Goal: Information Seeking & Learning: Find contact information

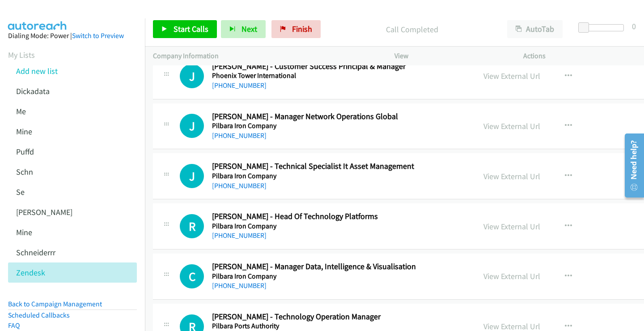
scroll to position [8231, 0]
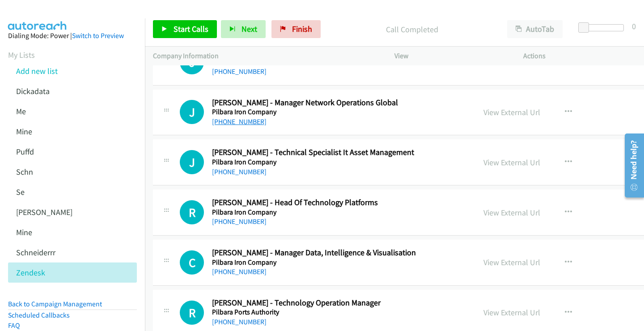
click at [240, 121] on link "[PHONE_NUMBER]" at bounding box center [239, 121] width 55 height 8
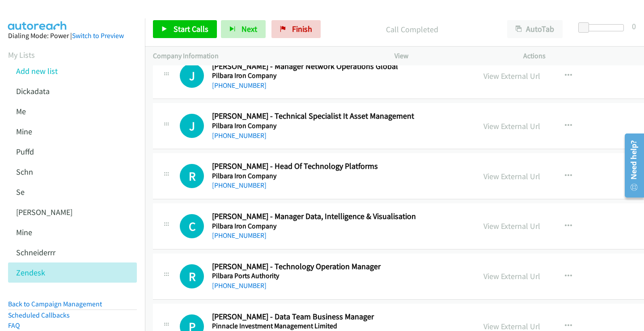
scroll to position [8276, 0]
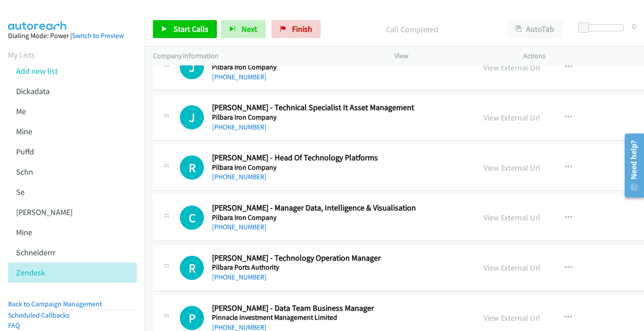
drag, startPoint x: 254, startPoint y: 127, endPoint x: 380, endPoint y: 127, distance: 126.2
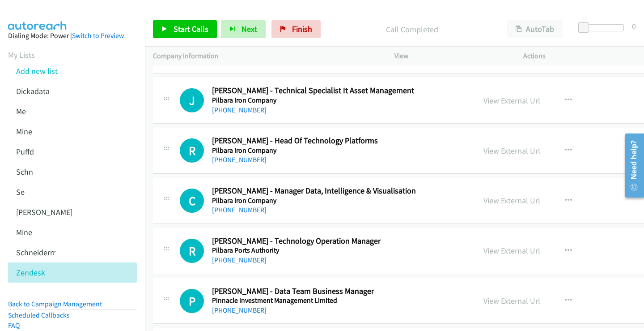
scroll to position [8321, 0]
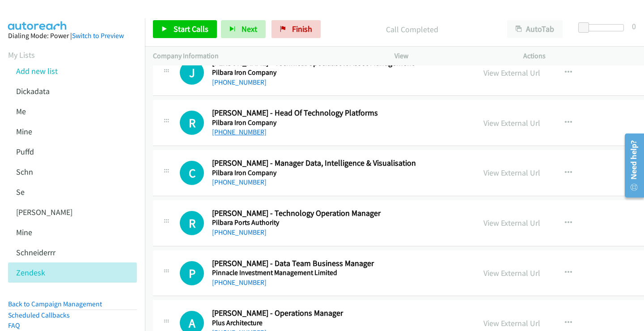
click at [243, 133] on link "[PHONE_NUMBER]" at bounding box center [239, 131] width 55 height 8
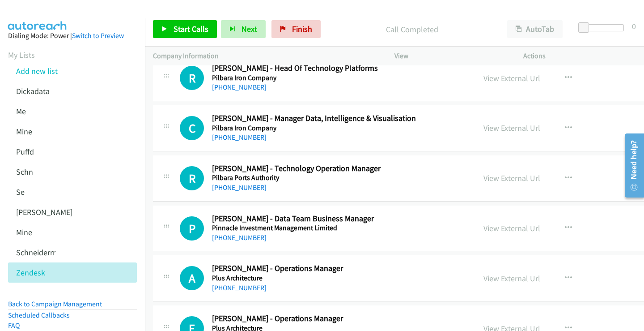
scroll to position [8410, 0]
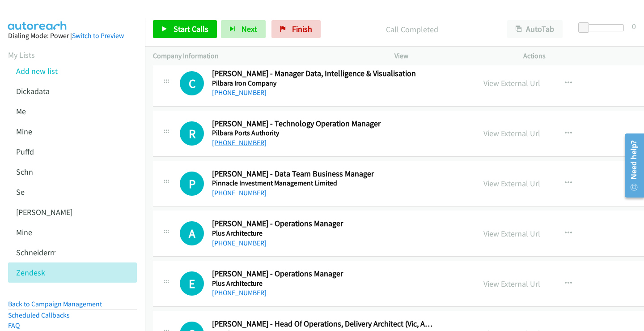
click at [241, 140] on link "[PHONE_NUMBER]" at bounding box center [239, 142] width 55 height 8
click at [484, 132] on link "View External Url" at bounding box center [512, 133] width 57 height 10
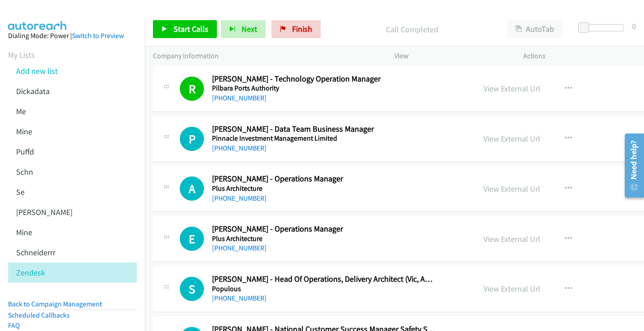
scroll to position [8500, 0]
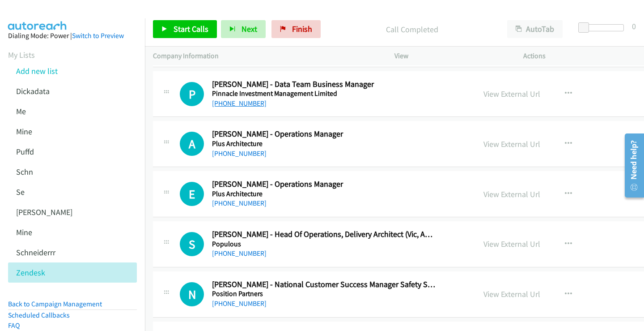
click at [245, 104] on link "[PHONE_NUMBER]" at bounding box center [239, 103] width 55 height 8
click at [484, 94] on link "View External Url" at bounding box center [512, 94] width 57 height 10
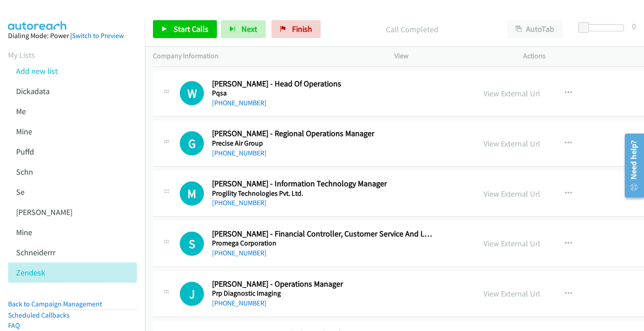
scroll to position [8858, 0]
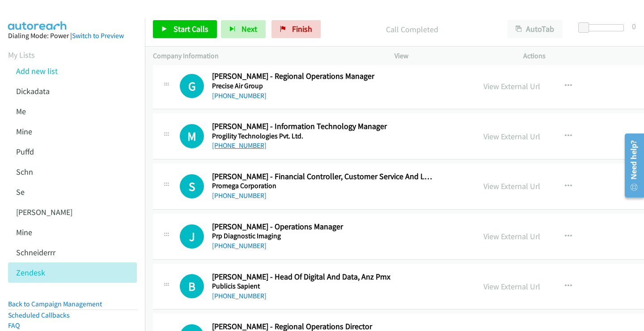
click at [245, 149] on link "[PHONE_NUMBER]" at bounding box center [239, 145] width 55 height 8
click at [484, 136] on link "View External Url" at bounding box center [512, 136] width 57 height 10
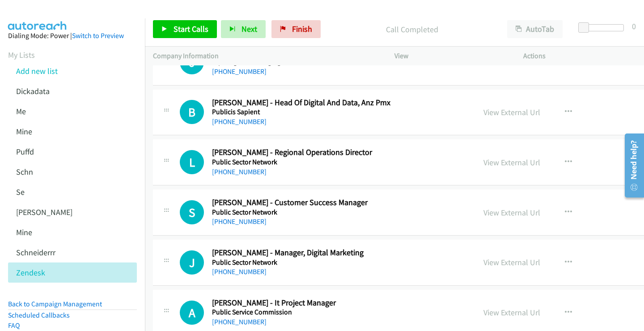
scroll to position [9037, 0]
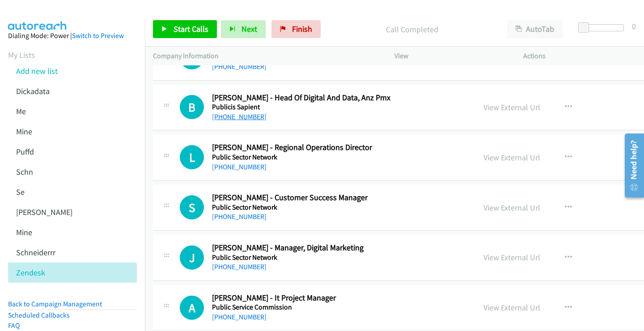
click at [240, 115] on link "[PHONE_NUMBER]" at bounding box center [239, 116] width 55 height 8
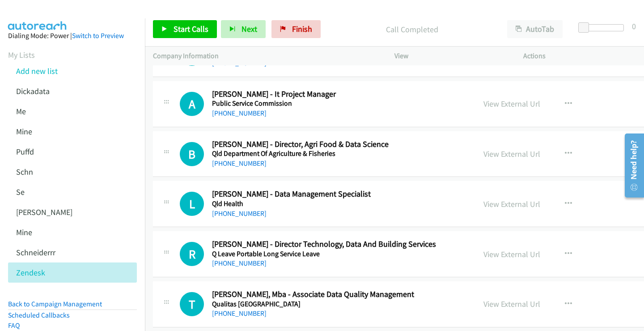
scroll to position [9260, 0]
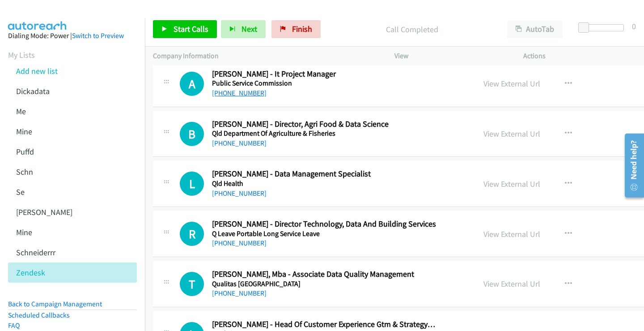
click at [238, 93] on link "[PHONE_NUMBER]" at bounding box center [239, 93] width 55 height 8
click at [484, 82] on link "View External Url" at bounding box center [512, 83] width 57 height 10
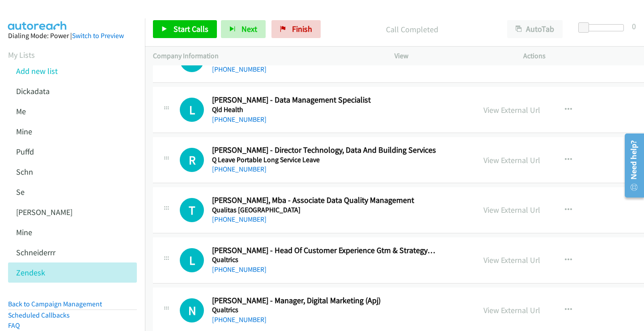
scroll to position [9350, 0]
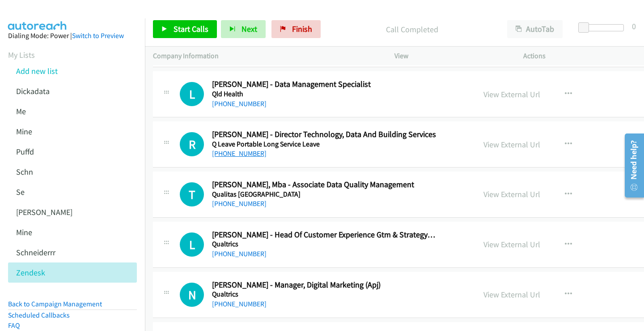
click at [232, 153] on link "[PHONE_NUMBER]" at bounding box center [239, 153] width 55 height 8
click at [484, 143] on link "View External Url" at bounding box center [512, 144] width 57 height 10
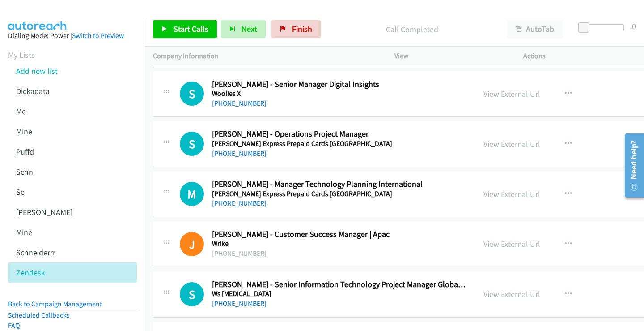
scroll to position [24406, 0]
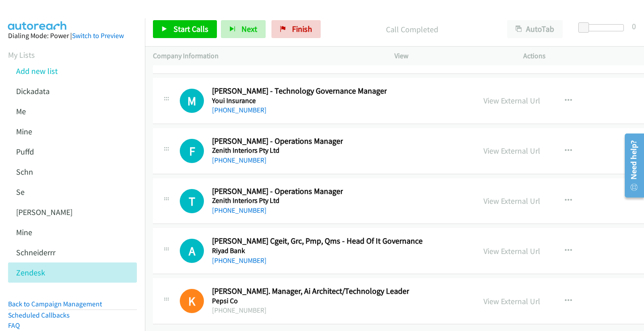
click at [296, 246] on h5 "Riyad Bank" at bounding box center [317, 250] width 211 height 9
click at [238, 256] on link "[PHONE_NUMBER]" at bounding box center [239, 260] width 55 height 8
click at [484, 246] on link "View External Url" at bounding box center [512, 251] width 57 height 10
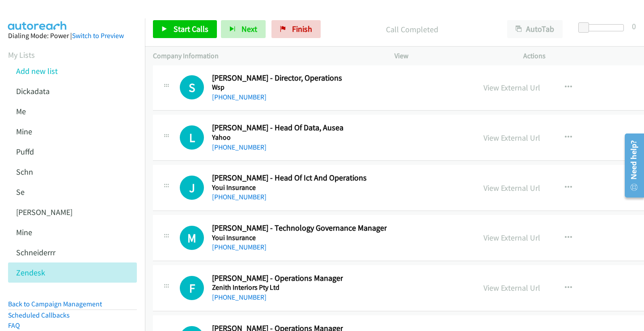
scroll to position [24272, 0]
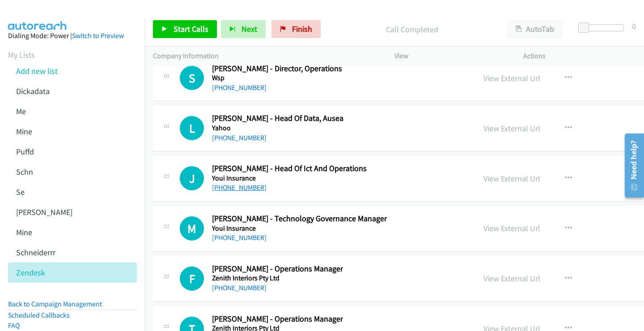
click at [248, 186] on link "[PHONE_NUMBER]" at bounding box center [239, 187] width 55 height 8
click at [484, 180] on link "View External Url" at bounding box center [512, 178] width 57 height 10
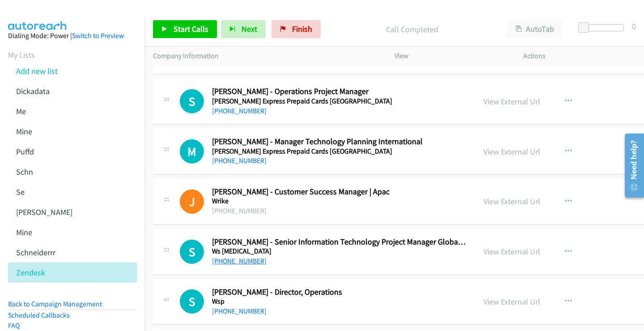
scroll to position [24048, 0]
click at [241, 161] on link "[PHONE_NUMBER]" at bounding box center [239, 161] width 55 height 8
click at [484, 151] on link "View External Url" at bounding box center [512, 152] width 57 height 10
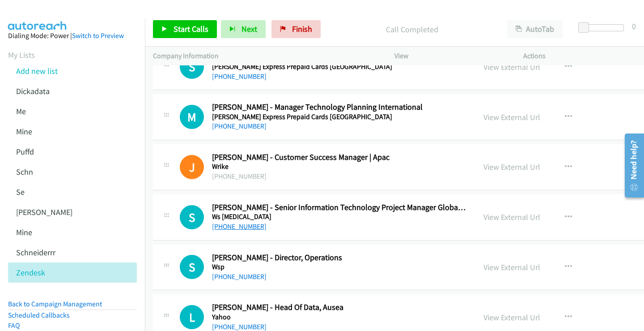
scroll to position [24093, 0]
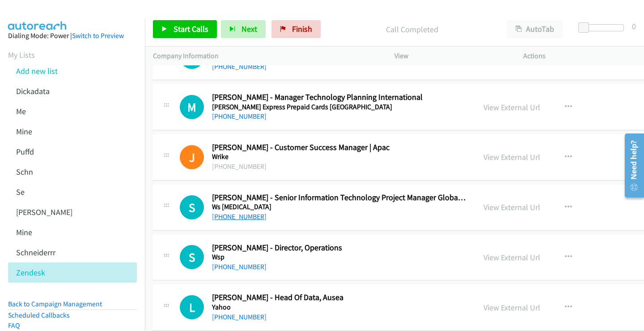
click at [242, 218] on link "[PHONE_NUMBER]" at bounding box center [239, 216] width 55 height 8
click at [484, 208] on link "View External Url" at bounding box center [512, 207] width 57 height 10
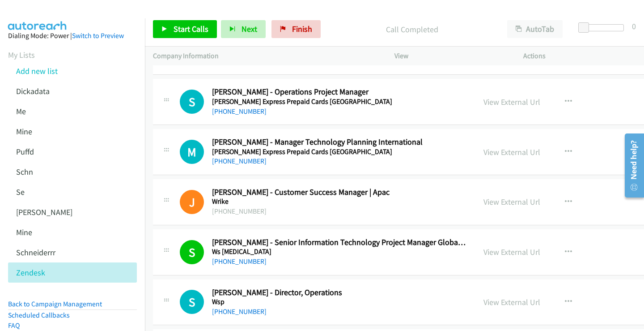
scroll to position [24004, 0]
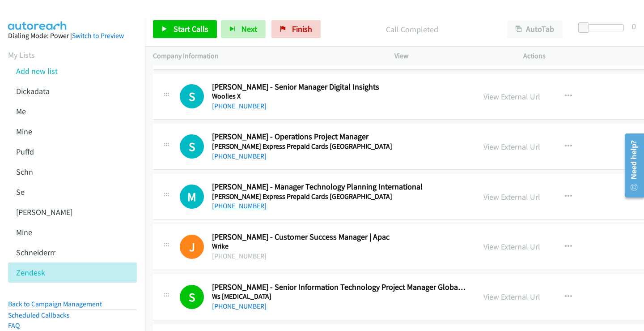
click at [246, 207] on link "[PHONE_NUMBER]" at bounding box center [239, 205] width 55 height 8
click at [484, 200] on link "View External Url" at bounding box center [512, 196] width 57 height 10
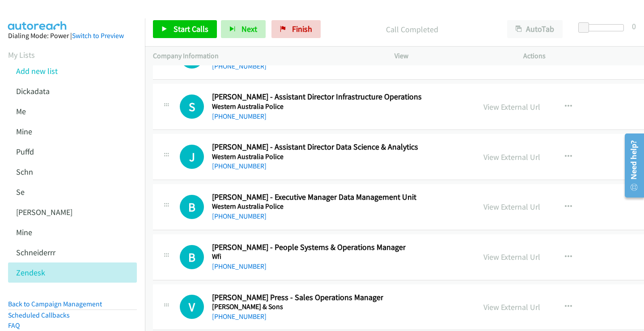
scroll to position [23288, 0]
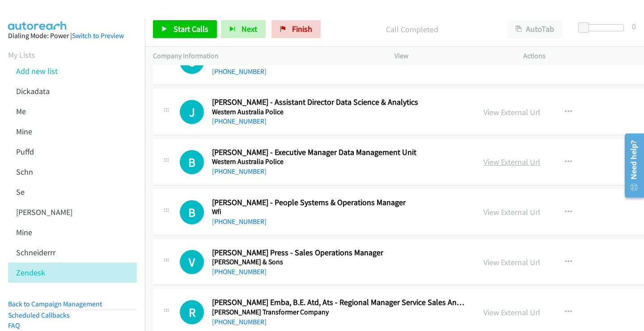
click at [484, 161] on link "View External Url" at bounding box center [512, 162] width 57 height 10
click at [232, 172] on link "[PHONE_NUMBER]" at bounding box center [239, 171] width 55 height 8
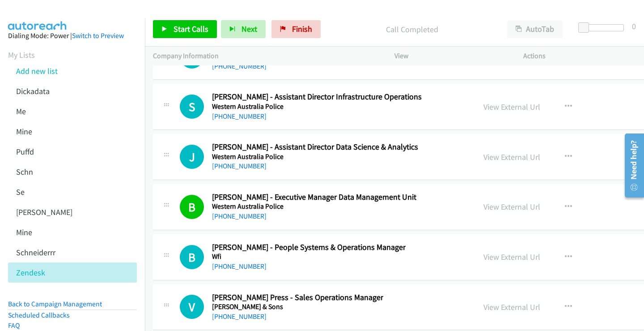
scroll to position [23198, 0]
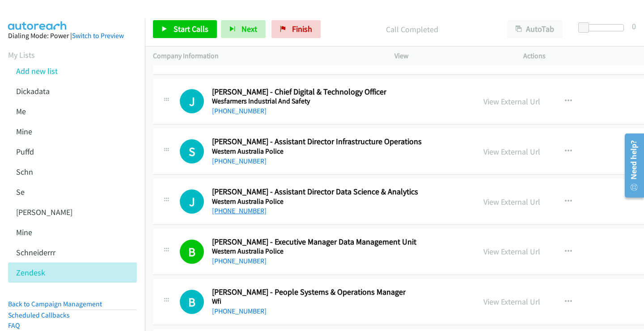
click at [246, 212] on link "[PHONE_NUMBER]" at bounding box center [239, 210] width 55 height 8
click at [484, 200] on link "View External Url" at bounding box center [512, 201] width 57 height 10
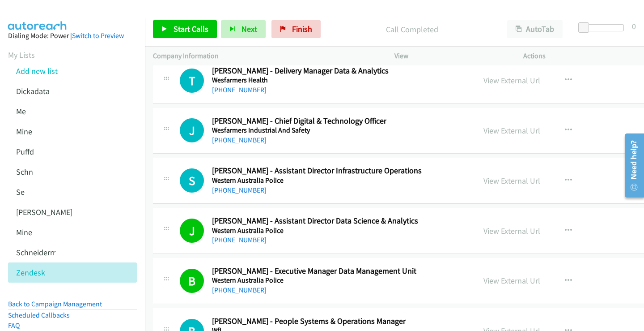
scroll to position [23154, 0]
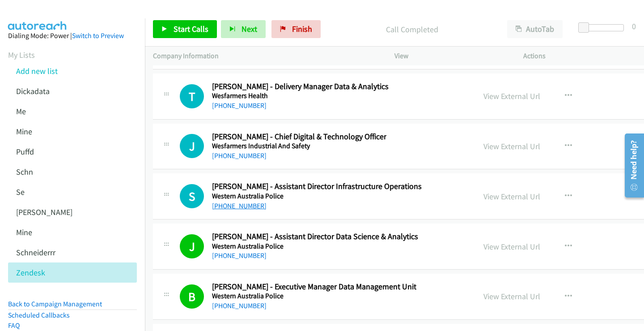
click at [242, 208] on link "[PHONE_NUMBER]" at bounding box center [239, 205] width 55 height 8
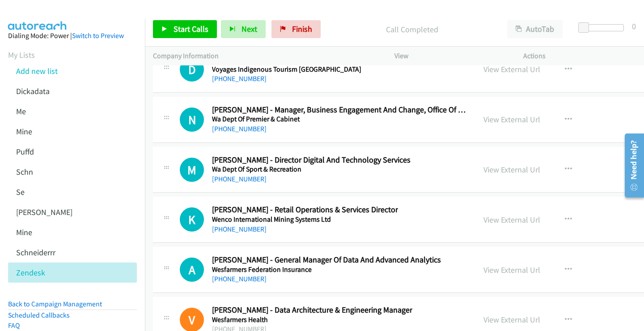
scroll to position [22840, 0]
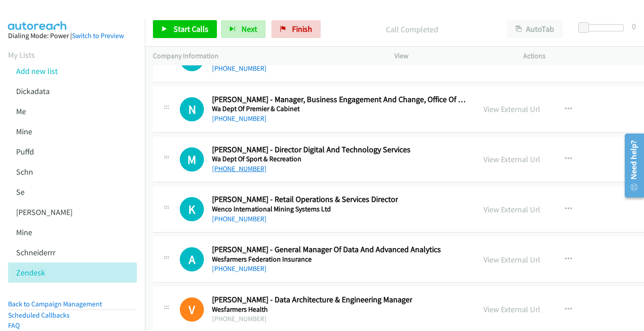
click at [246, 167] on link "[PHONE_NUMBER]" at bounding box center [239, 168] width 55 height 8
drag, startPoint x: 447, startPoint y: 158, endPoint x: 304, endPoint y: 157, distance: 142.7
click at [484, 157] on link "View External Url" at bounding box center [512, 159] width 57 height 10
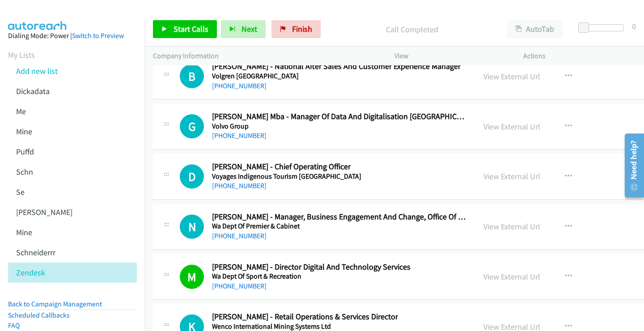
scroll to position [22751, 0]
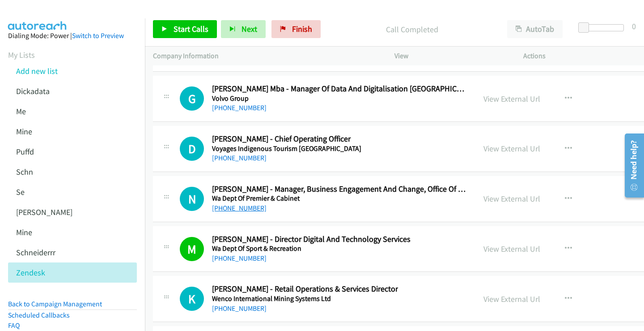
click at [232, 210] on link "[PHONE_NUMBER]" at bounding box center [239, 208] width 55 height 8
click at [484, 199] on link "View External Url" at bounding box center [512, 198] width 57 height 10
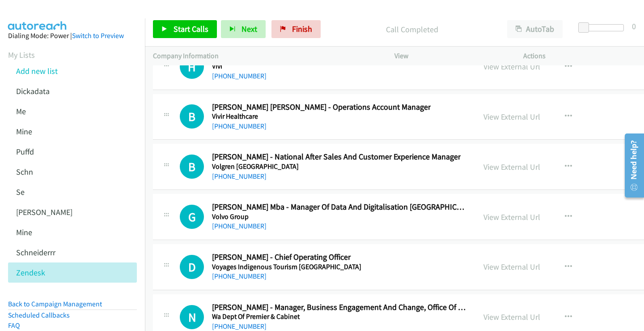
scroll to position [22617, 0]
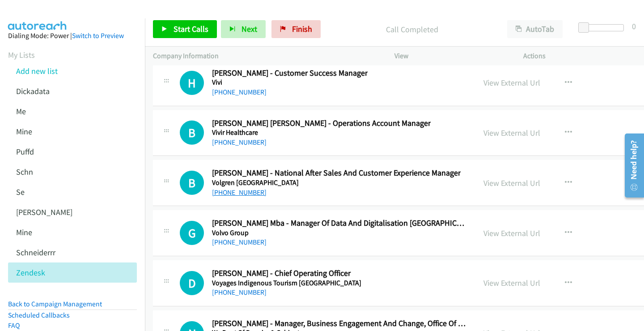
click at [243, 191] on link "[PHONE_NUMBER]" at bounding box center [239, 192] width 55 height 8
click at [484, 182] on link "View External Url" at bounding box center [512, 183] width 57 height 10
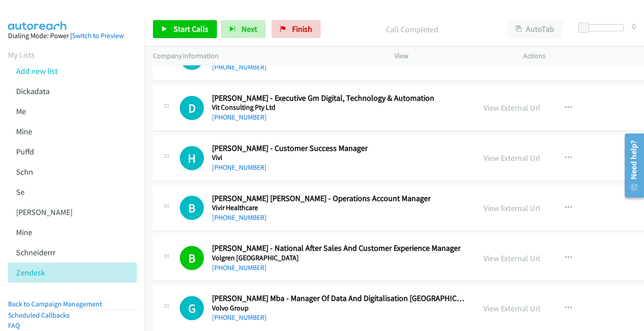
scroll to position [22527, 0]
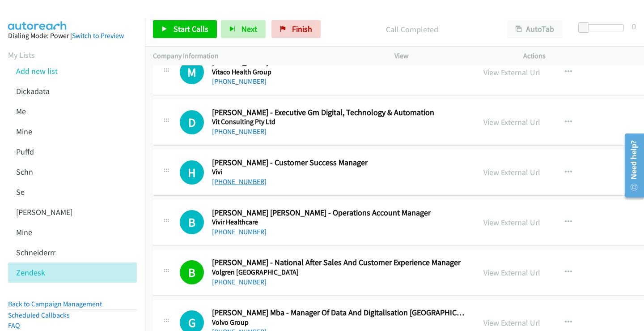
click at [249, 182] on link "[PHONE_NUMBER]" at bounding box center [239, 181] width 55 height 8
click at [484, 173] on link "View External Url" at bounding box center [512, 172] width 57 height 10
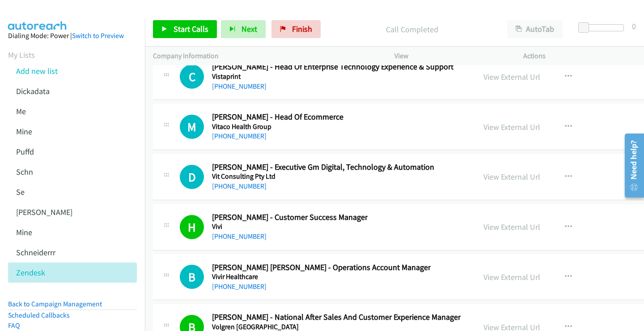
scroll to position [22438, 0]
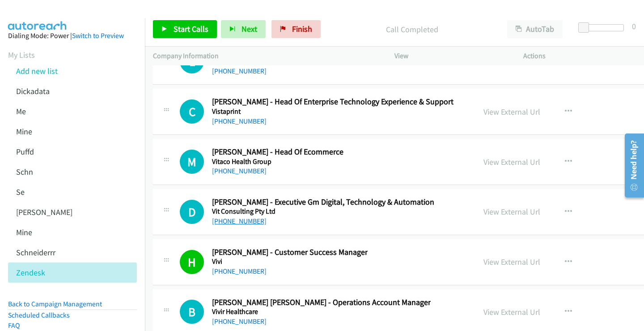
click at [235, 222] on link "[PHONE_NUMBER]" at bounding box center [239, 221] width 55 height 8
click at [484, 211] on link "View External Url" at bounding box center [512, 211] width 57 height 10
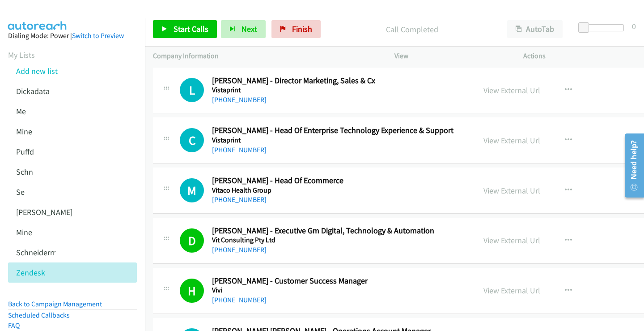
scroll to position [22393, 0]
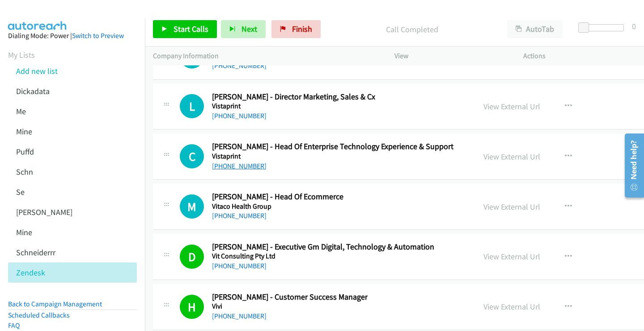
click at [242, 166] on link "[PHONE_NUMBER]" at bounding box center [239, 165] width 55 height 8
click at [484, 157] on link "View External Url" at bounding box center [512, 156] width 57 height 10
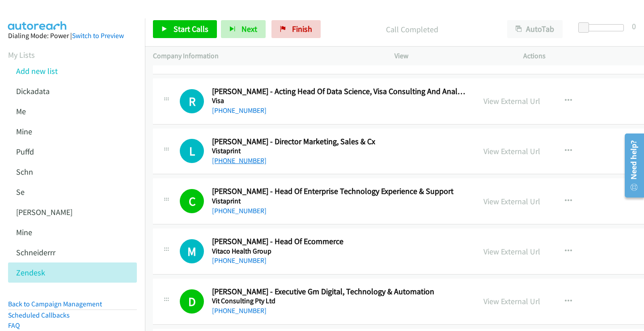
scroll to position [22304, 0]
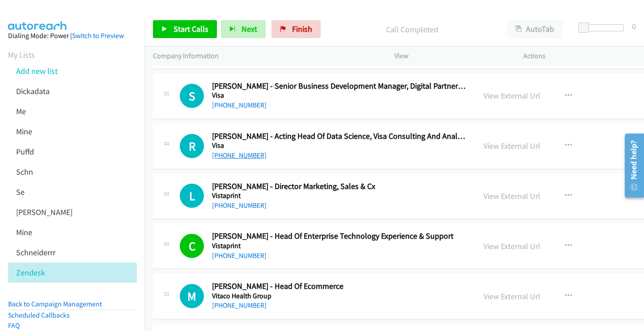
click at [242, 157] on link "[PHONE_NUMBER]" at bounding box center [239, 155] width 55 height 8
click at [484, 146] on link "View External Url" at bounding box center [512, 145] width 57 height 10
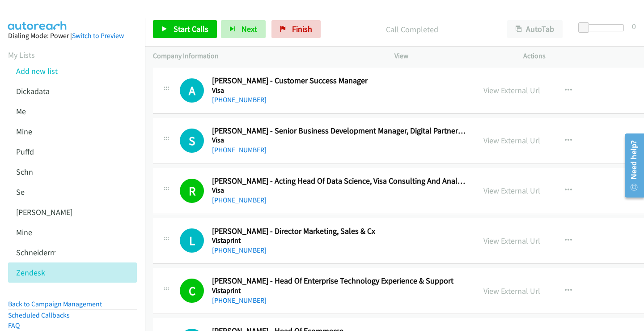
scroll to position [22214, 0]
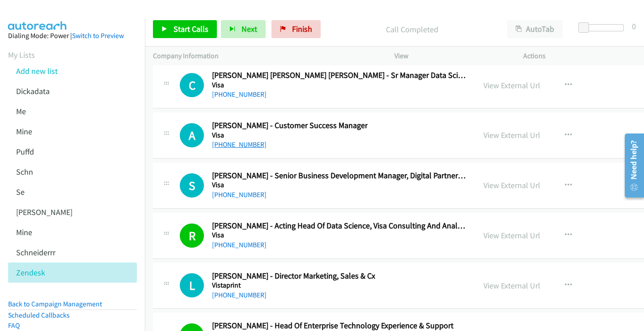
click at [241, 144] on link "[PHONE_NUMBER]" at bounding box center [239, 144] width 55 height 8
click at [484, 133] on link "View External Url" at bounding box center [512, 135] width 57 height 10
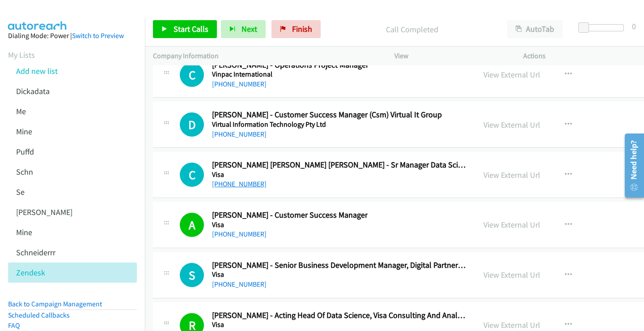
scroll to position [22080, 0]
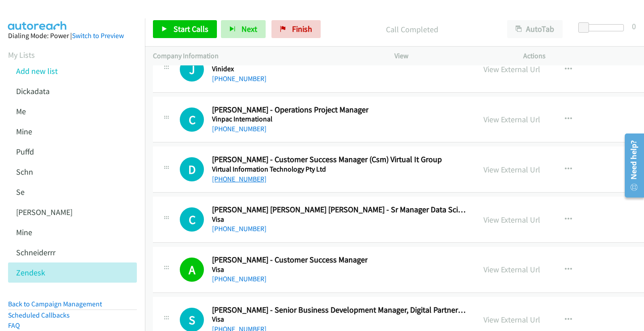
click at [245, 180] on link "[PHONE_NUMBER]" at bounding box center [239, 178] width 55 height 8
click at [484, 169] on link "View External Url" at bounding box center [512, 169] width 57 height 10
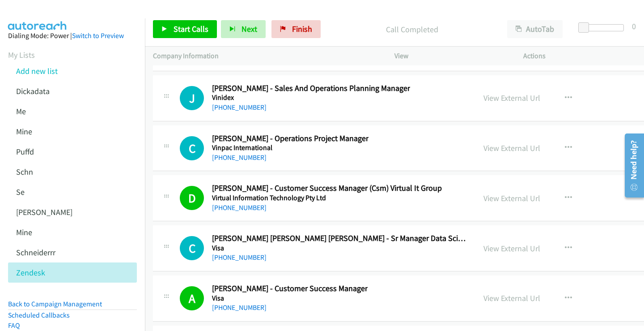
scroll to position [22035, 0]
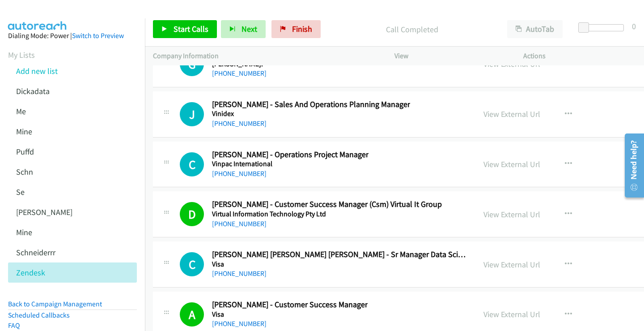
drag, startPoint x: 240, startPoint y: 172, endPoint x: 433, endPoint y: 142, distance: 194.7
click at [239, 174] on link "[PHONE_NUMBER]" at bounding box center [239, 173] width 55 height 8
click at [484, 163] on link "View External Url" at bounding box center [512, 164] width 57 height 10
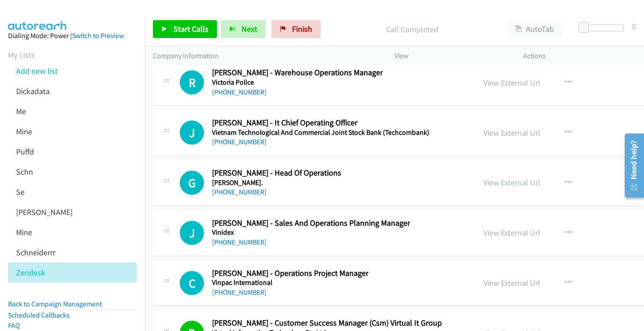
scroll to position [21901, 0]
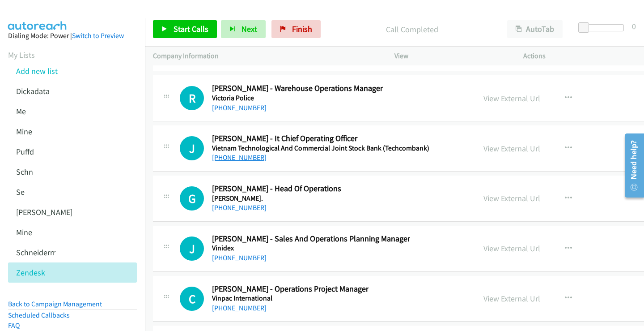
click at [245, 158] on link "[PHONE_NUMBER]" at bounding box center [239, 157] width 55 height 8
click at [484, 148] on link "View External Url" at bounding box center [512, 148] width 57 height 10
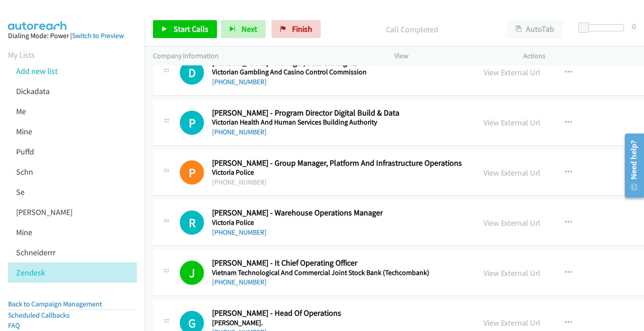
scroll to position [21767, 0]
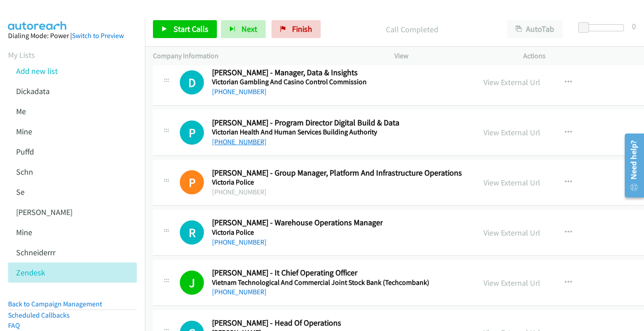
click at [250, 142] on link "[PHONE_NUMBER]" at bounding box center [239, 141] width 55 height 8
click at [484, 132] on link "View External Url" at bounding box center [512, 132] width 57 height 10
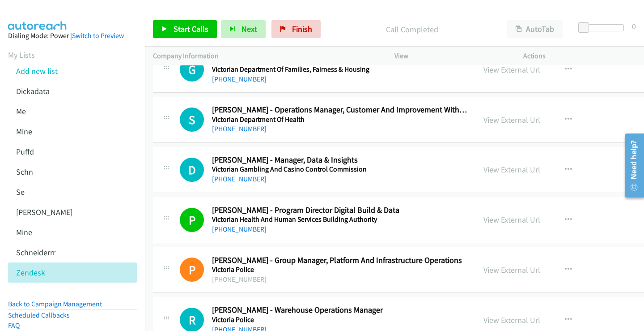
scroll to position [21677, 0]
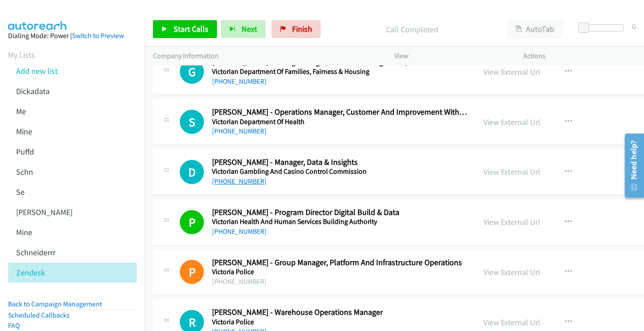
click at [246, 182] on link "[PHONE_NUMBER]" at bounding box center [239, 181] width 55 height 8
click at [484, 172] on link "View External Url" at bounding box center [512, 171] width 57 height 10
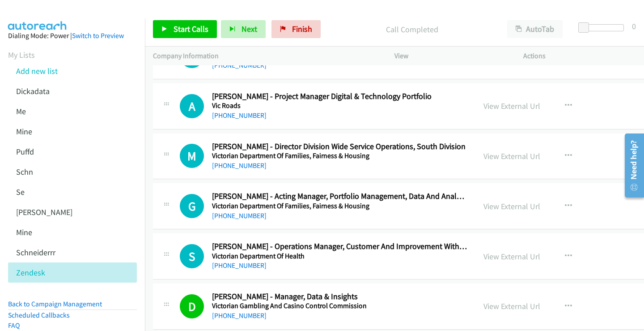
scroll to position [21454, 0]
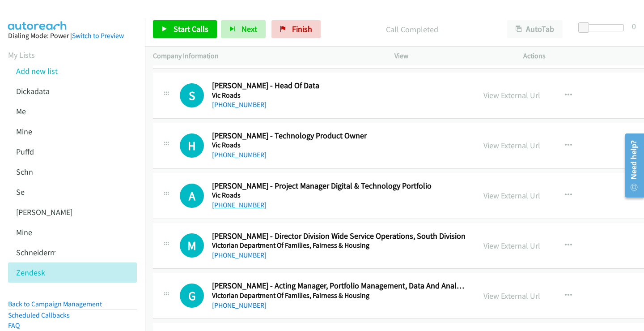
click at [245, 204] on link "[PHONE_NUMBER]" at bounding box center [239, 204] width 55 height 8
click at [484, 195] on link "View External Url" at bounding box center [512, 195] width 57 height 10
click at [249, 153] on link "[PHONE_NUMBER]" at bounding box center [239, 154] width 55 height 8
click at [484, 148] on link "View External Url" at bounding box center [512, 145] width 57 height 10
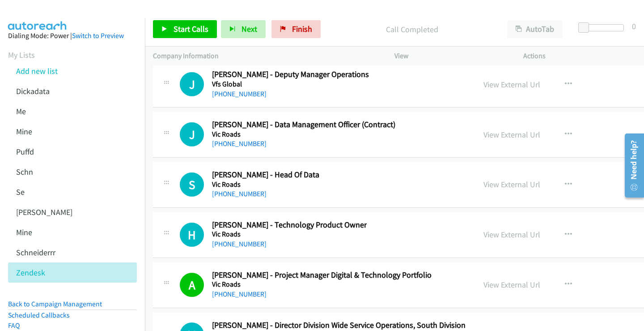
scroll to position [21364, 0]
click at [231, 192] on link "[PHONE_NUMBER]" at bounding box center [239, 194] width 55 height 8
click at [484, 183] on link "View External Url" at bounding box center [512, 184] width 57 height 10
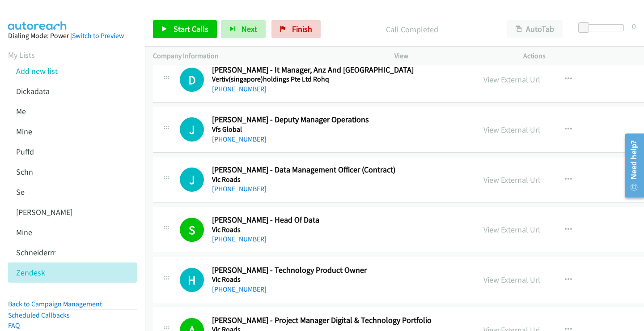
scroll to position [21275, 0]
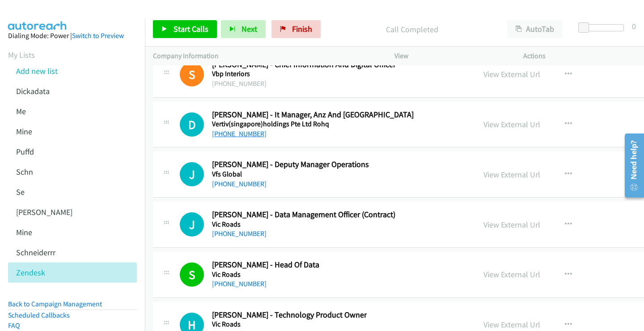
click at [248, 133] on link "[PHONE_NUMBER]" at bounding box center [239, 133] width 55 height 8
click at [484, 123] on link "View External Url" at bounding box center [512, 124] width 57 height 10
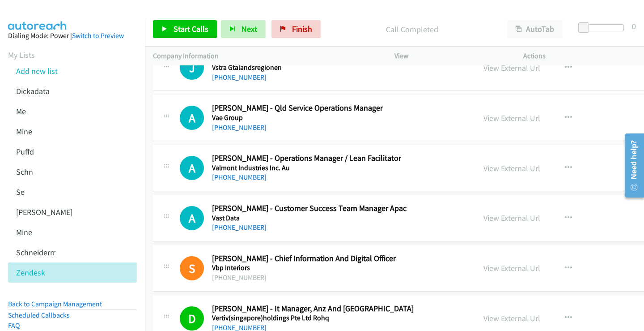
scroll to position [21096, 0]
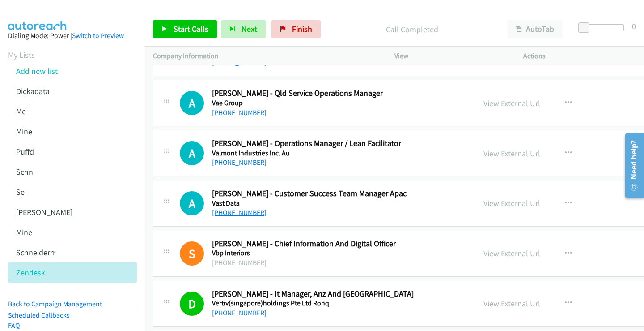
click at [248, 214] on link "[PHONE_NUMBER]" at bounding box center [239, 212] width 55 height 8
click at [484, 203] on link "View External Url" at bounding box center [512, 203] width 57 height 10
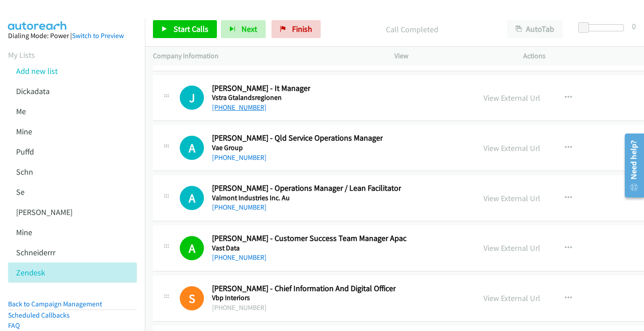
click at [252, 106] on link "[PHONE_NUMBER]" at bounding box center [239, 107] width 55 height 8
drag, startPoint x: 448, startPoint y: 98, endPoint x: 439, endPoint y: 100, distance: 9.1
click at [484, 98] on link "View External Url" at bounding box center [512, 98] width 57 height 10
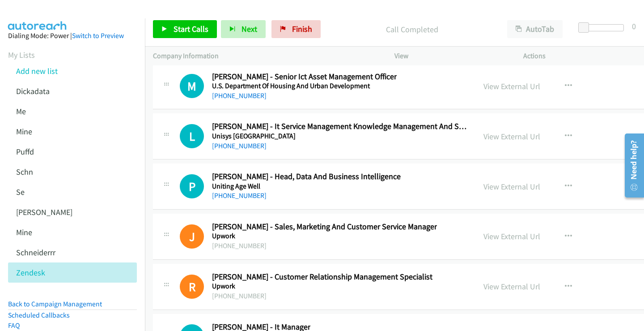
scroll to position [20827, 0]
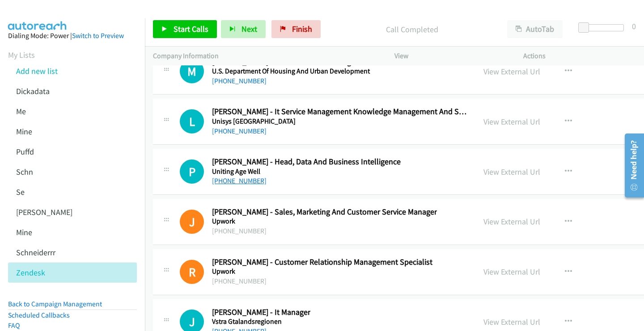
click at [237, 181] on link "[PHONE_NUMBER]" at bounding box center [239, 180] width 55 height 8
click at [484, 174] on link "View External Url" at bounding box center [512, 171] width 57 height 10
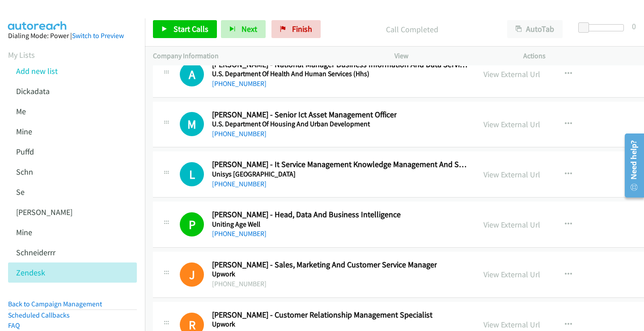
scroll to position [20738, 0]
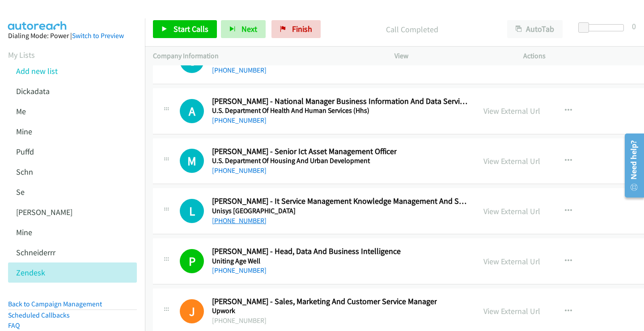
click at [234, 221] on link "[PHONE_NUMBER]" at bounding box center [239, 220] width 55 height 8
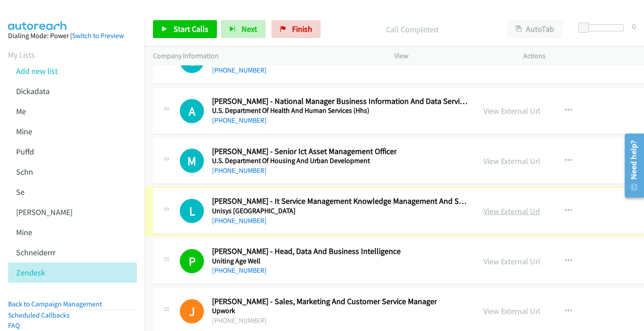
click at [484, 209] on link "View External Url" at bounding box center [512, 211] width 57 height 10
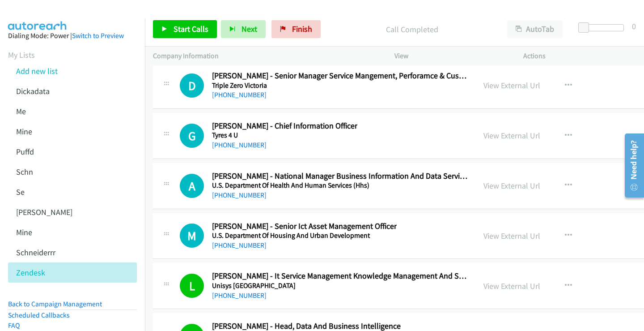
scroll to position [20648, 0]
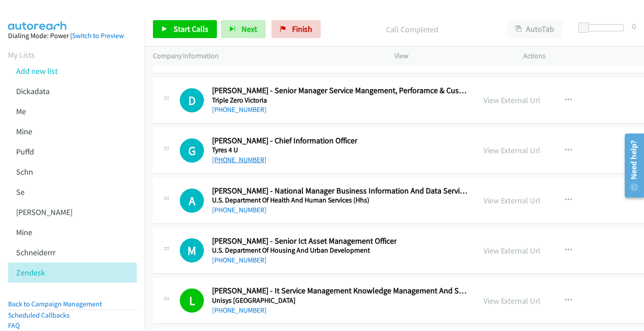
click at [241, 161] on link "[PHONE_NUMBER]" at bounding box center [239, 159] width 55 height 8
click at [484, 153] on link "View External Url" at bounding box center [512, 150] width 57 height 10
click at [240, 209] on link "[PHONE_NUMBER]" at bounding box center [239, 209] width 55 height 8
click at [484, 199] on link "View External Url" at bounding box center [512, 200] width 57 height 10
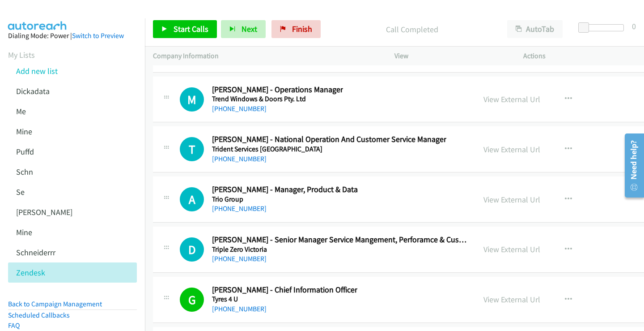
scroll to position [20514, 0]
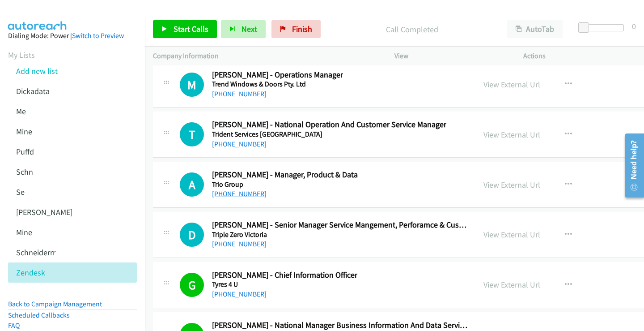
click at [235, 193] on link "[PHONE_NUMBER]" at bounding box center [239, 193] width 55 height 8
click at [484, 182] on link "View External Url" at bounding box center [512, 184] width 57 height 10
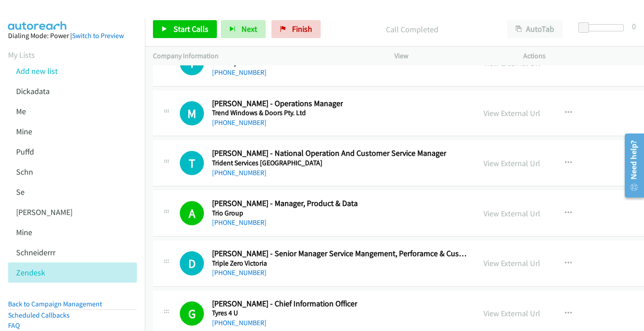
scroll to position [20469, 0]
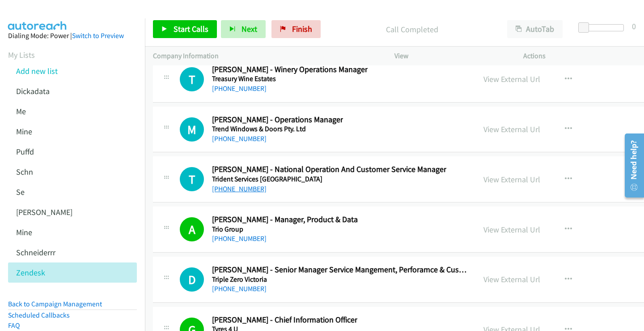
click at [237, 192] on link "[PHONE_NUMBER]" at bounding box center [239, 188] width 55 height 8
click at [484, 182] on link "View External Url" at bounding box center [512, 179] width 57 height 10
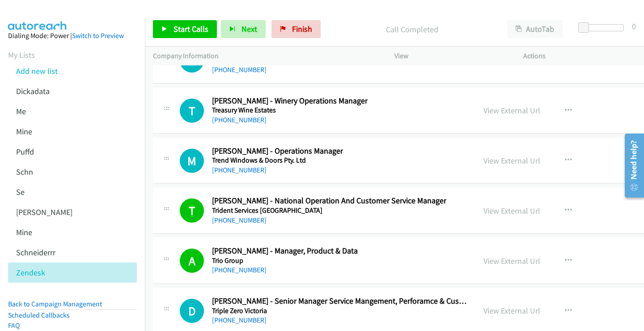
scroll to position [20425, 0]
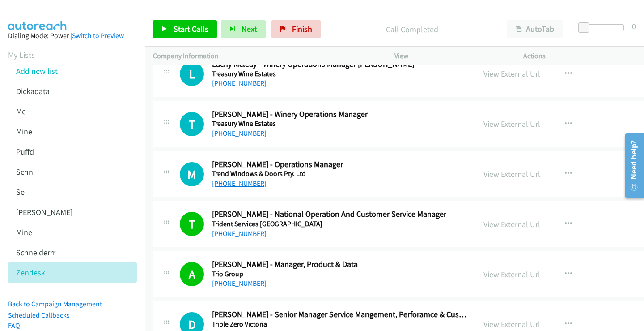
click at [248, 185] on link "[PHONE_NUMBER]" at bounding box center [239, 183] width 55 height 8
click at [484, 173] on link "View External Url" at bounding box center [512, 174] width 57 height 10
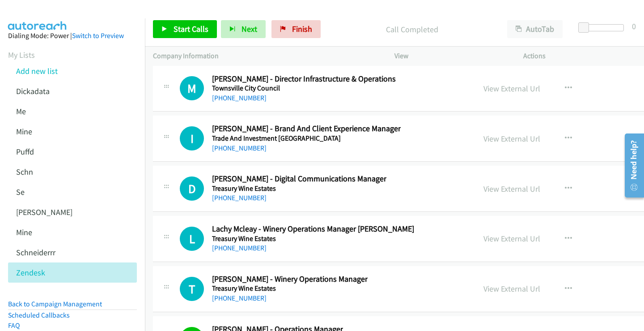
scroll to position [20246, 0]
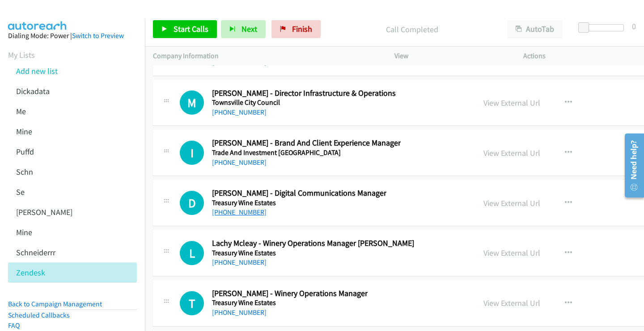
click at [248, 213] on link "[PHONE_NUMBER]" at bounding box center [239, 212] width 55 height 8
click at [484, 206] on link "View External Url" at bounding box center [512, 203] width 57 height 10
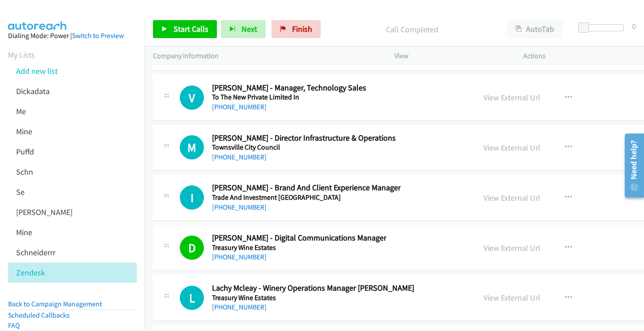
scroll to position [20156, 0]
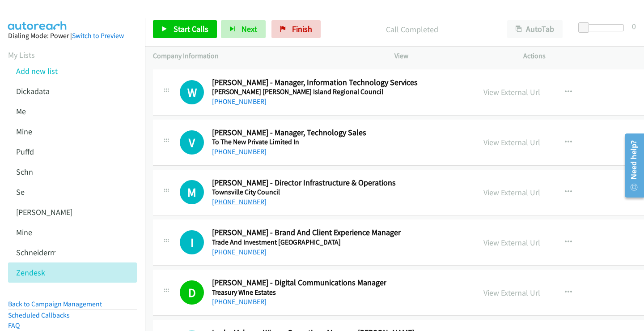
click at [241, 202] on link "[PHONE_NUMBER]" at bounding box center [239, 201] width 55 height 8
click at [484, 196] on link "View External Url" at bounding box center [512, 192] width 57 height 10
click at [237, 154] on link "[PHONE_NUMBER]" at bounding box center [239, 151] width 55 height 8
click at [484, 143] on link "View External Url" at bounding box center [512, 142] width 57 height 10
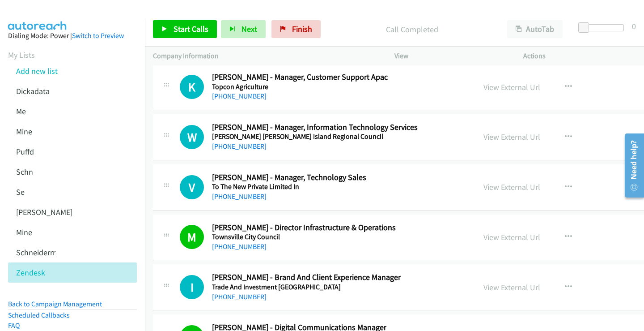
scroll to position [20067, 0]
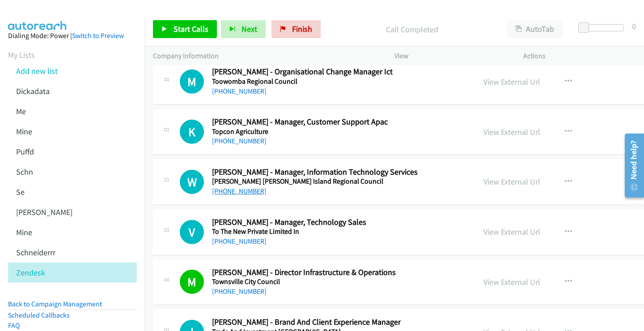
click at [241, 192] on link "[PHONE_NUMBER]" at bounding box center [239, 191] width 55 height 8
click at [484, 181] on link "View External Url" at bounding box center [512, 181] width 57 height 10
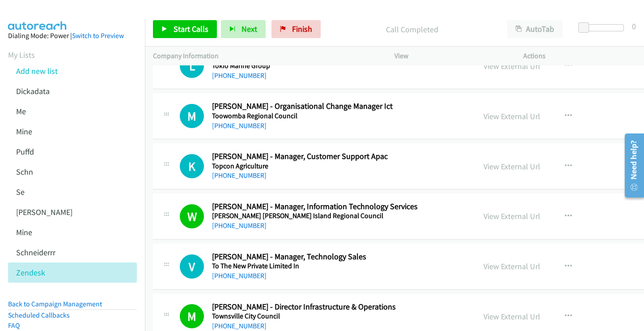
scroll to position [20022, 0]
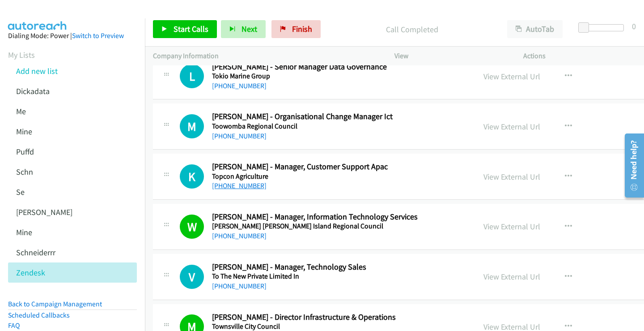
click at [245, 186] on link "[PHONE_NUMBER]" at bounding box center [239, 185] width 55 height 8
click at [484, 176] on link "View External Url" at bounding box center [512, 176] width 57 height 10
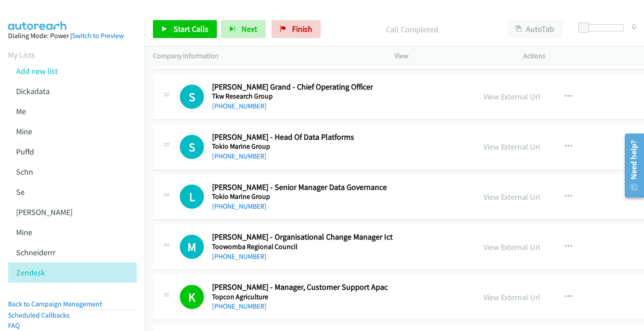
scroll to position [19888, 0]
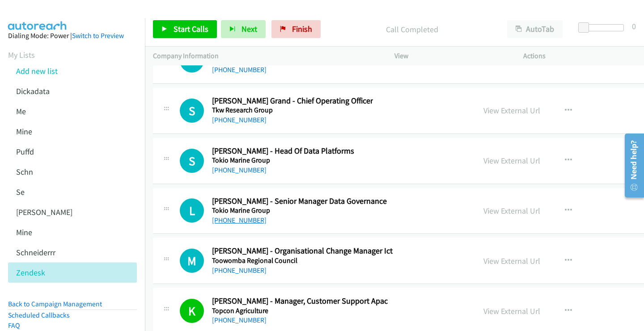
click at [241, 218] on link "[PHONE_NUMBER]" at bounding box center [239, 220] width 55 height 8
click at [484, 210] on link "View External Url" at bounding box center [512, 210] width 57 height 10
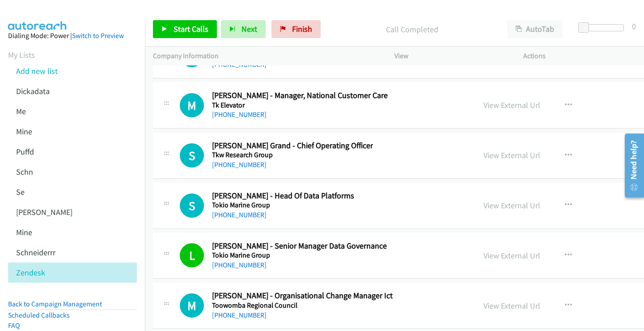
drag, startPoint x: 251, startPoint y: 214, endPoint x: 382, endPoint y: 223, distance: 131.8
click at [484, 205] on link "View External Url" at bounding box center [512, 205] width 57 height 10
click at [239, 217] on link "[PHONE_NUMBER]" at bounding box center [239, 214] width 55 height 8
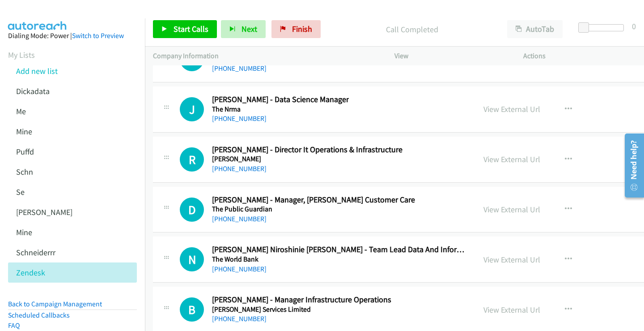
scroll to position [19575, 0]
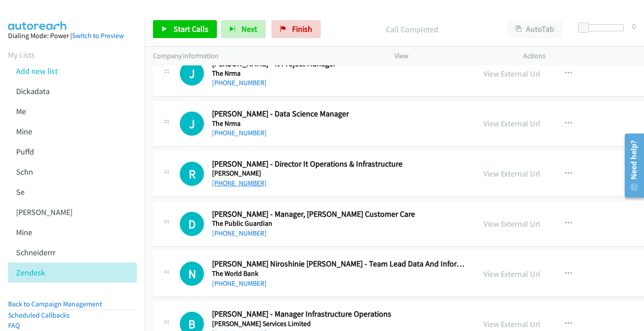
click at [236, 184] on link "[PHONE_NUMBER]" at bounding box center [239, 182] width 55 height 8
click at [484, 173] on link "View External Url" at bounding box center [512, 173] width 57 height 10
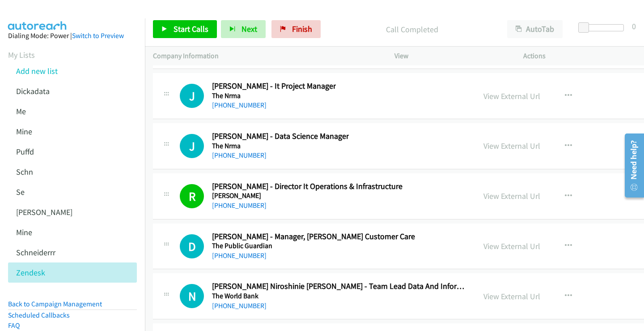
scroll to position [19530, 0]
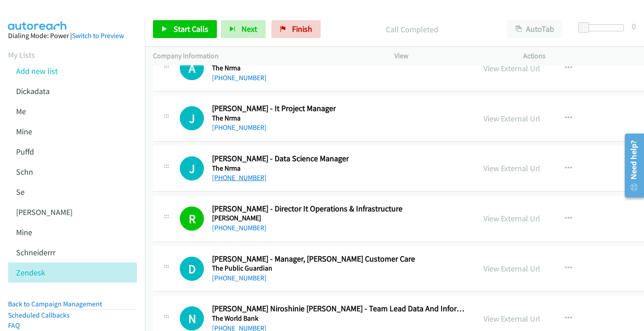
click at [241, 178] on link "[PHONE_NUMBER]" at bounding box center [239, 177] width 55 height 8
click at [484, 169] on link "View External Url" at bounding box center [512, 168] width 57 height 10
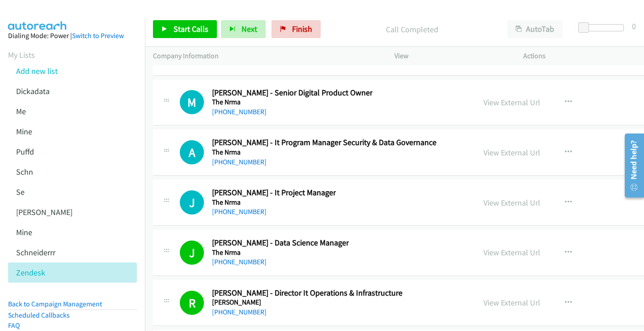
scroll to position [19440, 0]
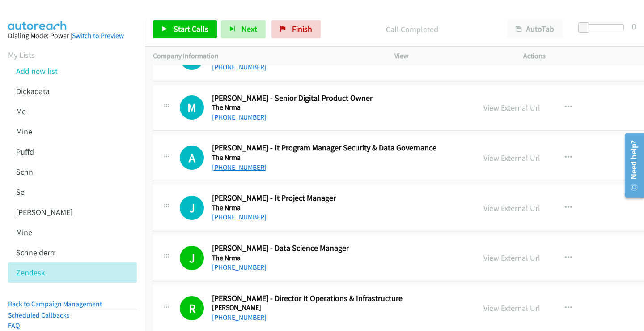
click at [252, 167] on link "[PHONE_NUMBER]" at bounding box center [239, 167] width 55 height 8
click at [484, 158] on link "View External Url" at bounding box center [512, 158] width 57 height 10
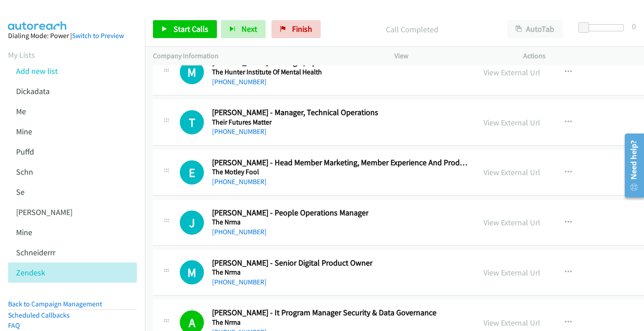
scroll to position [19262, 0]
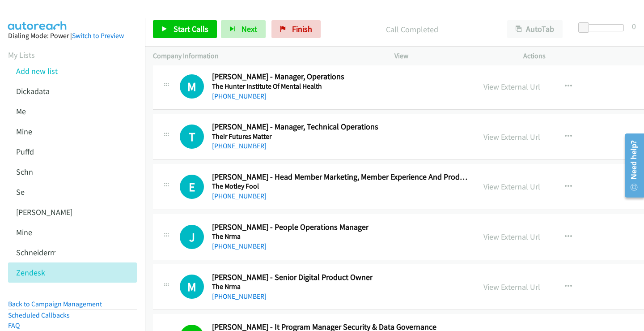
click at [242, 146] on link "[PHONE_NUMBER]" at bounding box center [239, 145] width 55 height 8
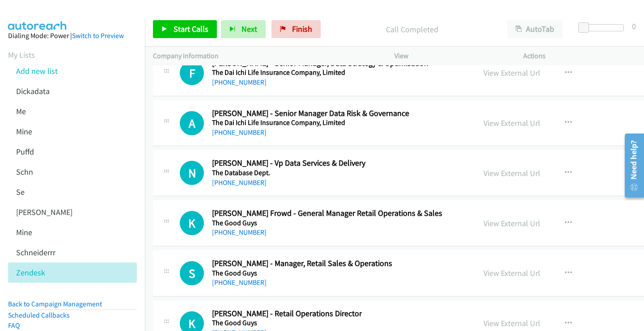
scroll to position [18859, 0]
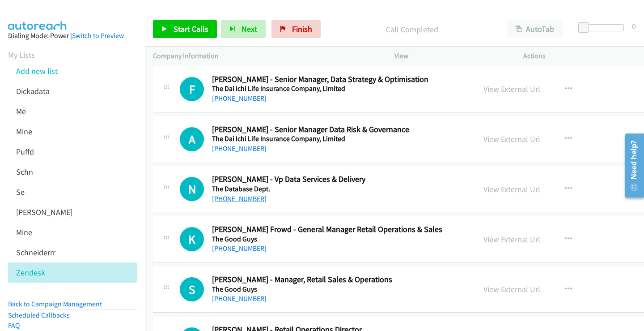
click at [245, 200] on link "[PHONE_NUMBER]" at bounding box center [239, 198] width 55 height 8
click at [484, 187] on link "View External Url" at bounding box center [512, 189] width 57 height 10
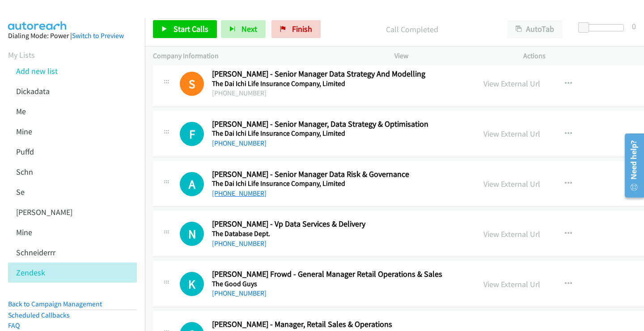
click at [239, 191] on link "[PHONE_NUMBER]" at bounding box center [239, 193] width 55 height 8
click at [484, 180] on link "View External Url" at bounding box center [512, 183] width 57 height 10
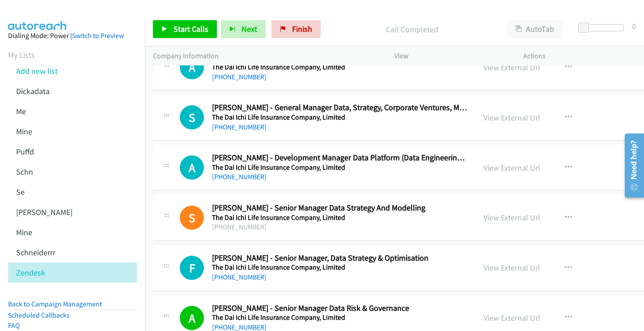
scroll to position [18680, 0]
click at [246, 177] on link "[PHONE_NUMBER]" at bounding box center [239, 177] width 55 height 8
click at [484, 168] on link "View External Url" at bounding box center [512, 168] width 57 height 10
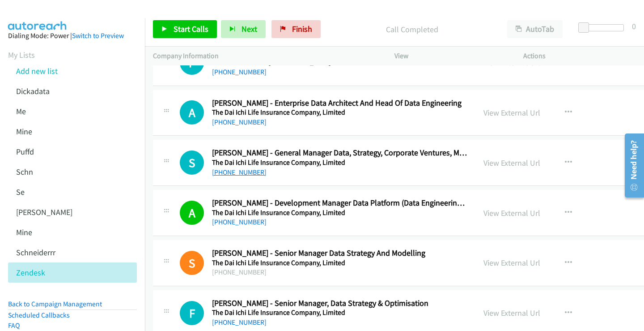
click at [238, 174] on link "[PHONE_NUMBER]" at bounding box center [239, 172] width 55 height 8
click at [484, 164] on link "View External Url" at bounding box center [512, 162] width 57 height 10
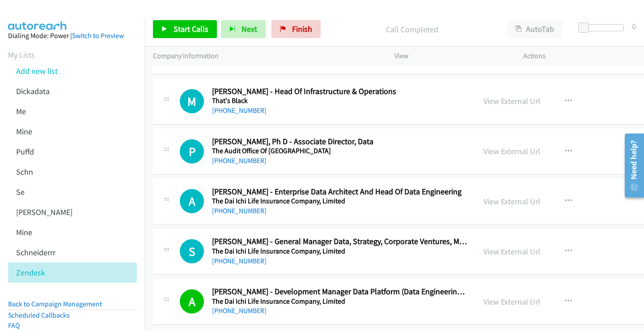
scroll to position [18546, 0]
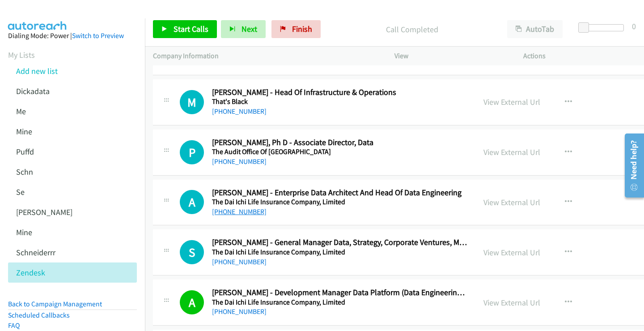
click at [251, 214] on link "[PHONE_NUMBER]" at bounding box center [239, 211] width 55 height 8
click at [484, 204] on link "View External Url" at bounding box center [512, 202] width 57 height 10
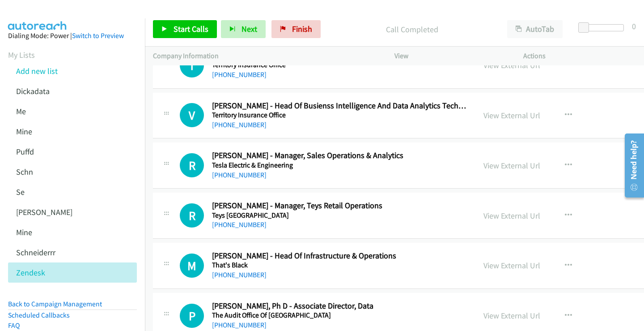
scroll to position [18367, 0]
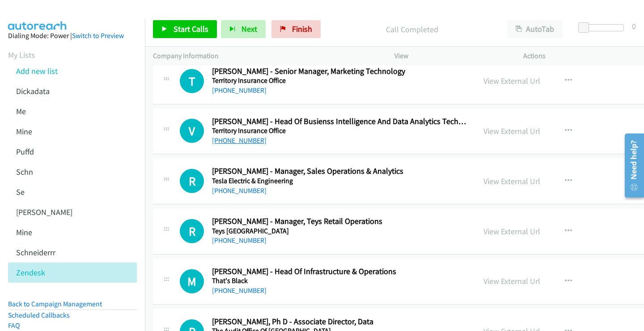
click at [229, 138] on link "[PHONE_NUMBER]" at bounding box center [239, 140] width 55 height 8
click at [484, 127] on link "View External Url" at bounding box center [512, 131] width 57 height 10
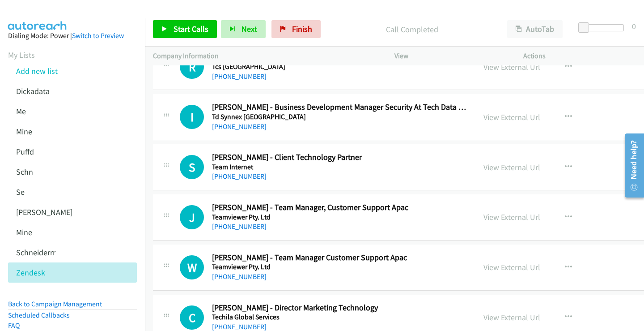
scroll to position [17875, 0]
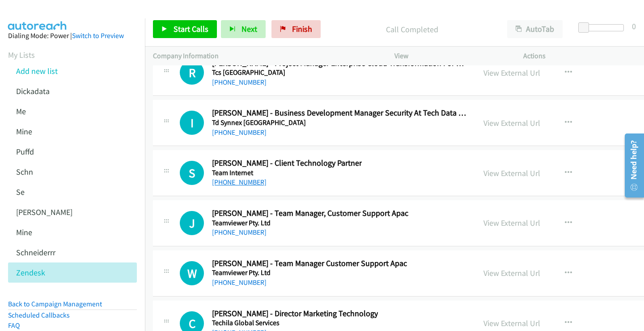
click at [247, 183] on link "[PHONE_NUMBER]" at bounding box center [239, 182] width 55 height 8
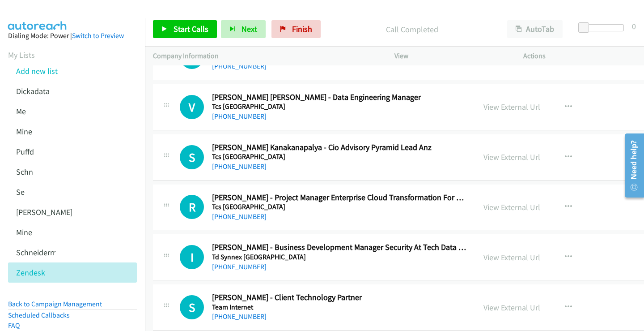
scroll to position [17785, 0]
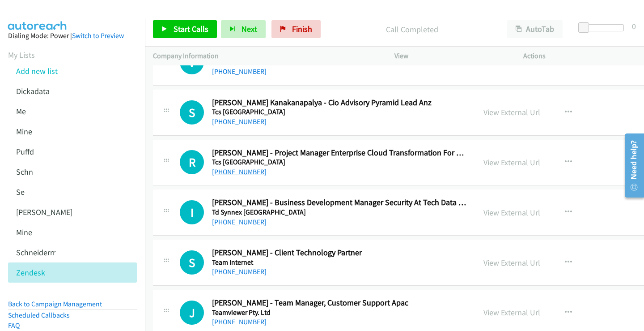
click at [237, 173] on link "[PHONE_NUMBER]" at bounding box center [239, 171] width 55 height 8
click at [484, 163] on link "View External Url" at bounding box center [512, 162] width 57 height 10
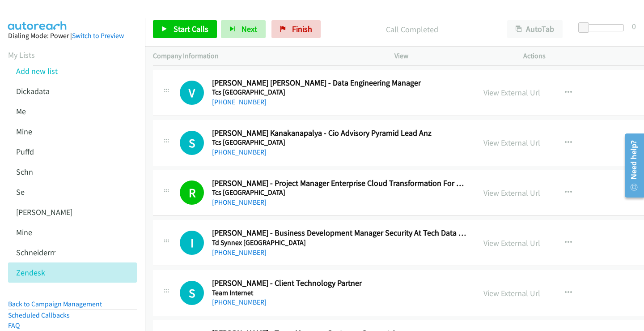
scroll to position [17740, 0]
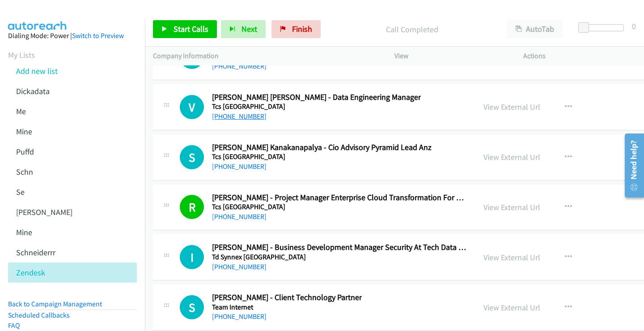
click at [243, 115] on link "[PHONE_NUMBER]" at bounding box center [239, 116] width 55 height 8
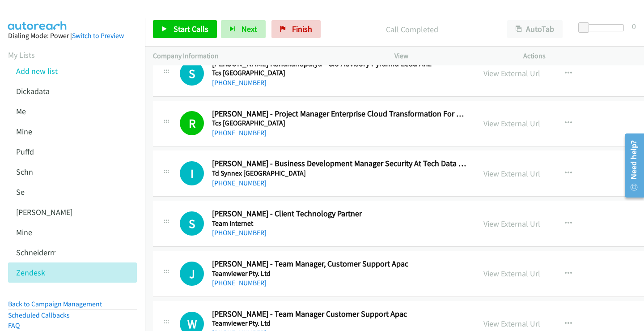
scroll to position [17830, 0]
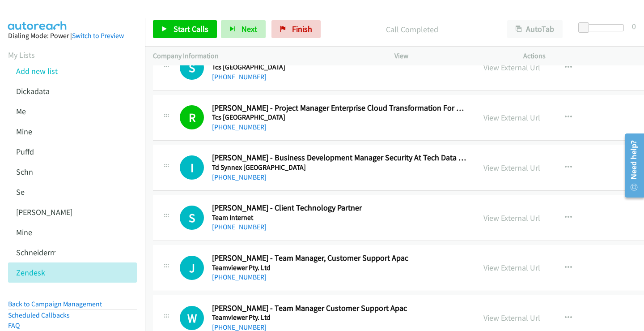
click at [238, 226] on link "[PHONE_NUMBER]" at bounding box center [239, 226] width 55 height 8
click at [484, 219] on link "View External Url" at bounding box center [512, 217] width 57 height 10
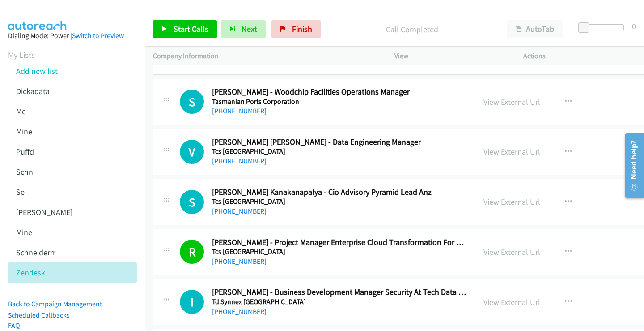
scroll to position [17651, 0]
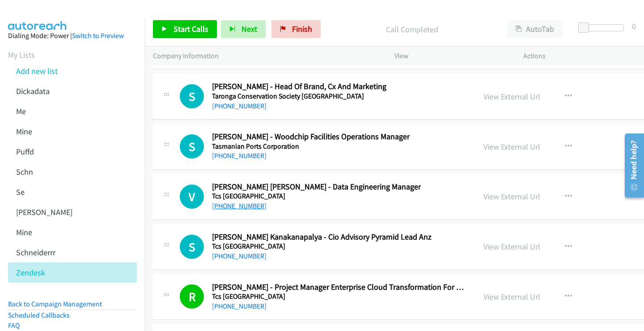
click at [251, 204] on link "[PHONE_NUMBER]" at bounding box center [239, 205] width 55 height 8
click at [484, 195] on link "View External Url" at bounding box center [512, 196] width 57 height 10
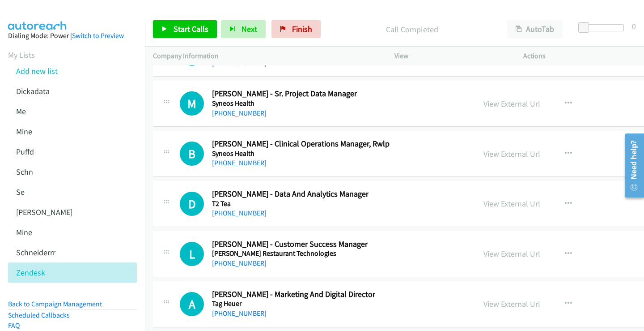
scroll to position [17338, 0]
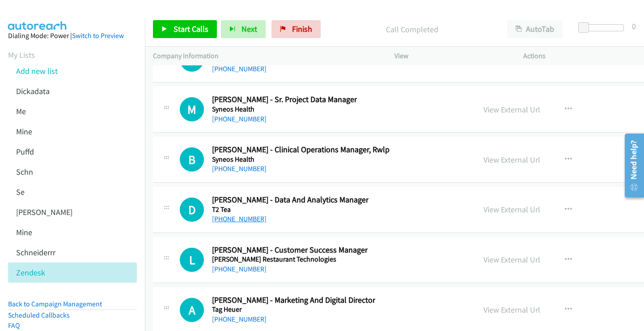
click at [239, 220] on link "[PHONE_NUMBER]" at bounding box center [239, 218] width 55 height 8
click at [484, 211] on link "View External Url" at bounding box center [512, 209] width 57 height 10
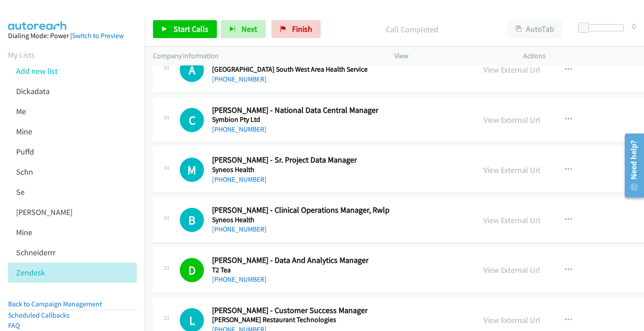
scroll to position [17293, 0]
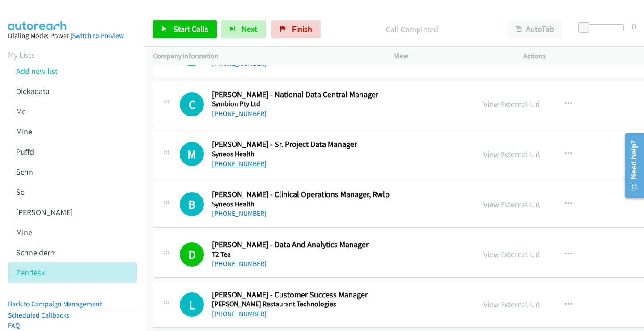
click at [243, 163] on link "[PHONE_NUMBER]" at bounding box center [239, 163] width 55 height 8
click at [484, 157] on link "View External Url" at bounding box center [512, 154] width 57 height 10
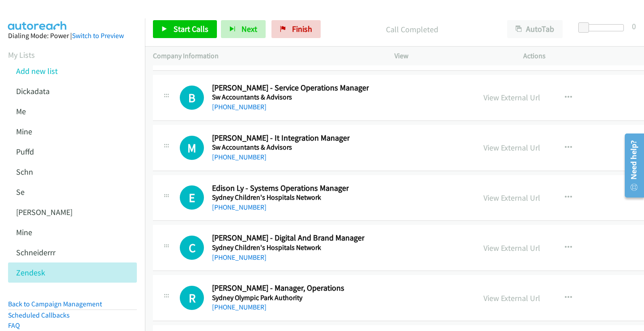
scroll to position [16935, 0]
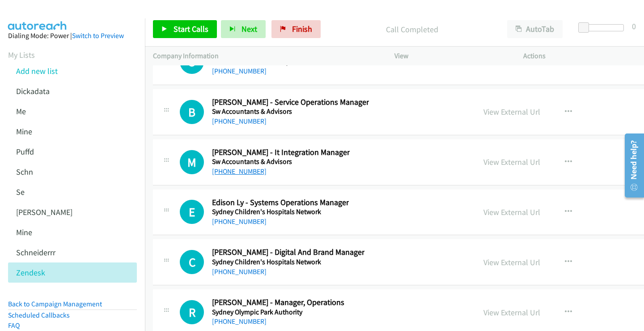
click at [249, 172] on link "[PHONE_NUMBER]" at bounding box center [239, 171] width 55 height 8
click at [484, 160] on link "View External Url" at bounding box center [512, 162] width 57 height 10
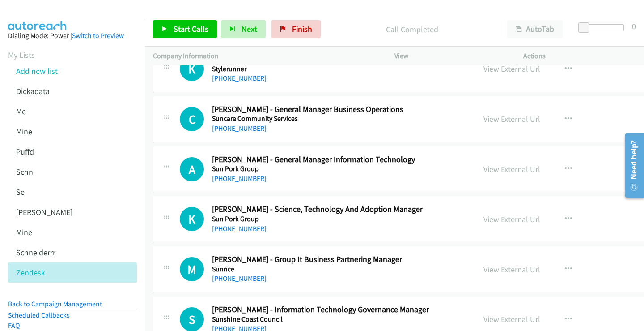
scroll to position [16443, 0]
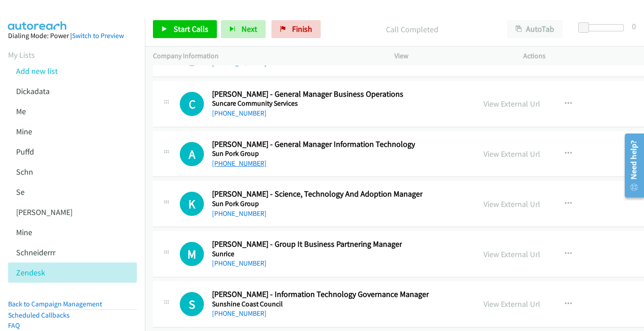
click at [244, 162] on link "[PHONE_NUMBER]" at bounding box center [239, 163] width 55 height 8
click at [484, 155] on link "View External Url" at bounding box center [512, 154] width 57 height 10
